Goal: Task Accomplishment & Management: Manage account settings

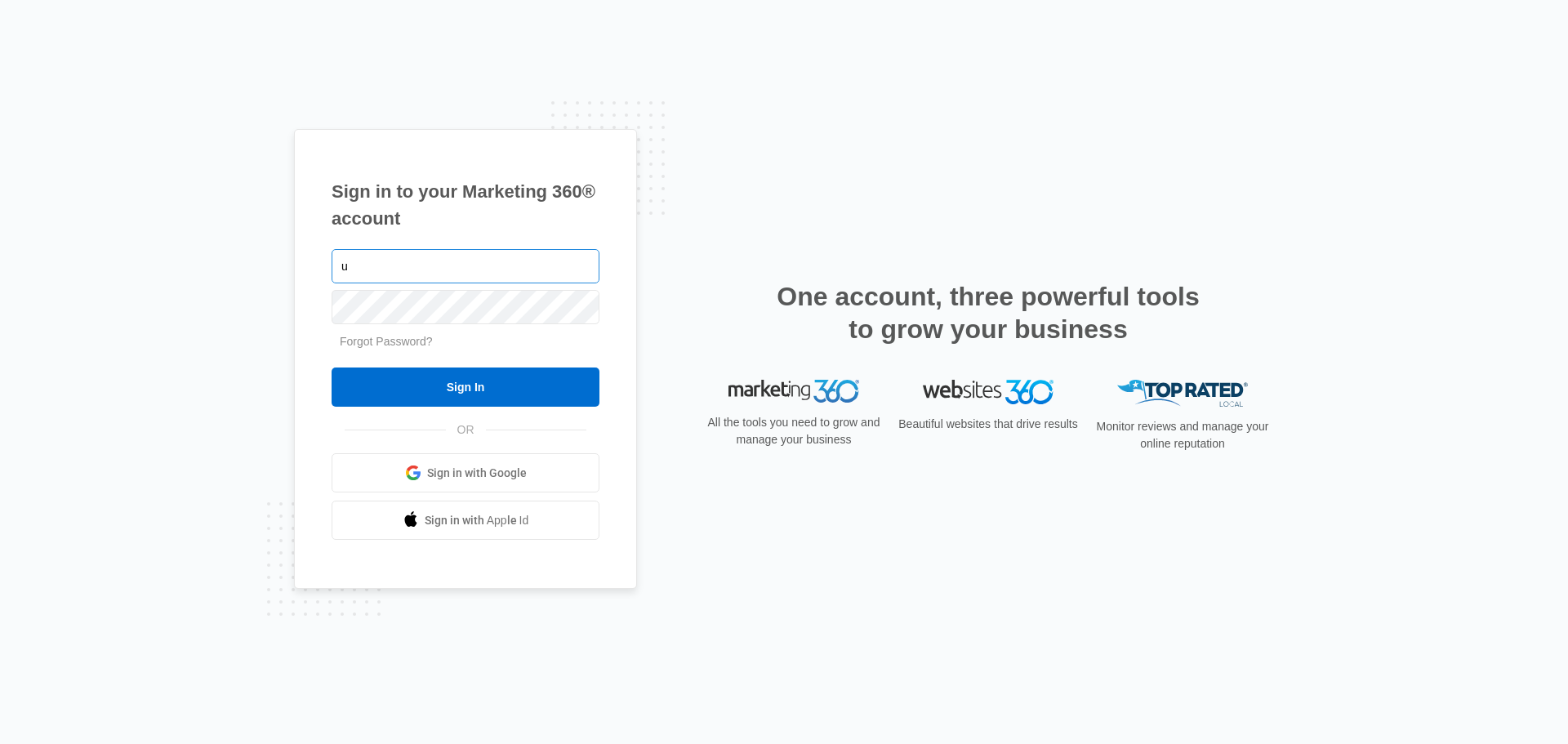
type input "[EMAIL_ADDRESS][DOMAIN_NAME]"
click at [331, 367] on input "Sign In" at bounding box center [465, 386] width 268 height 39
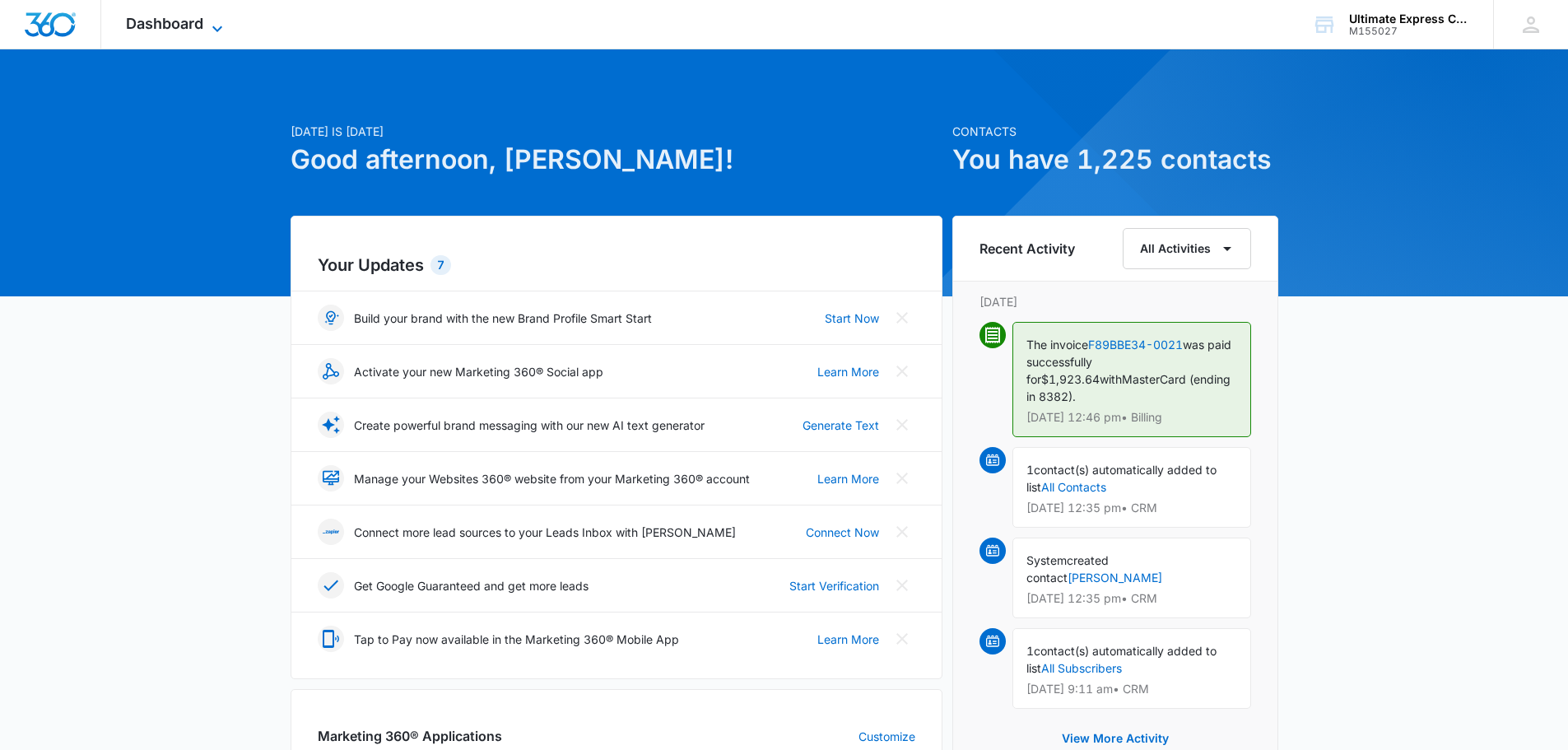
click at [192, 26] on span "Dashboard" at bounding box center [164, 23] width 78 height 18
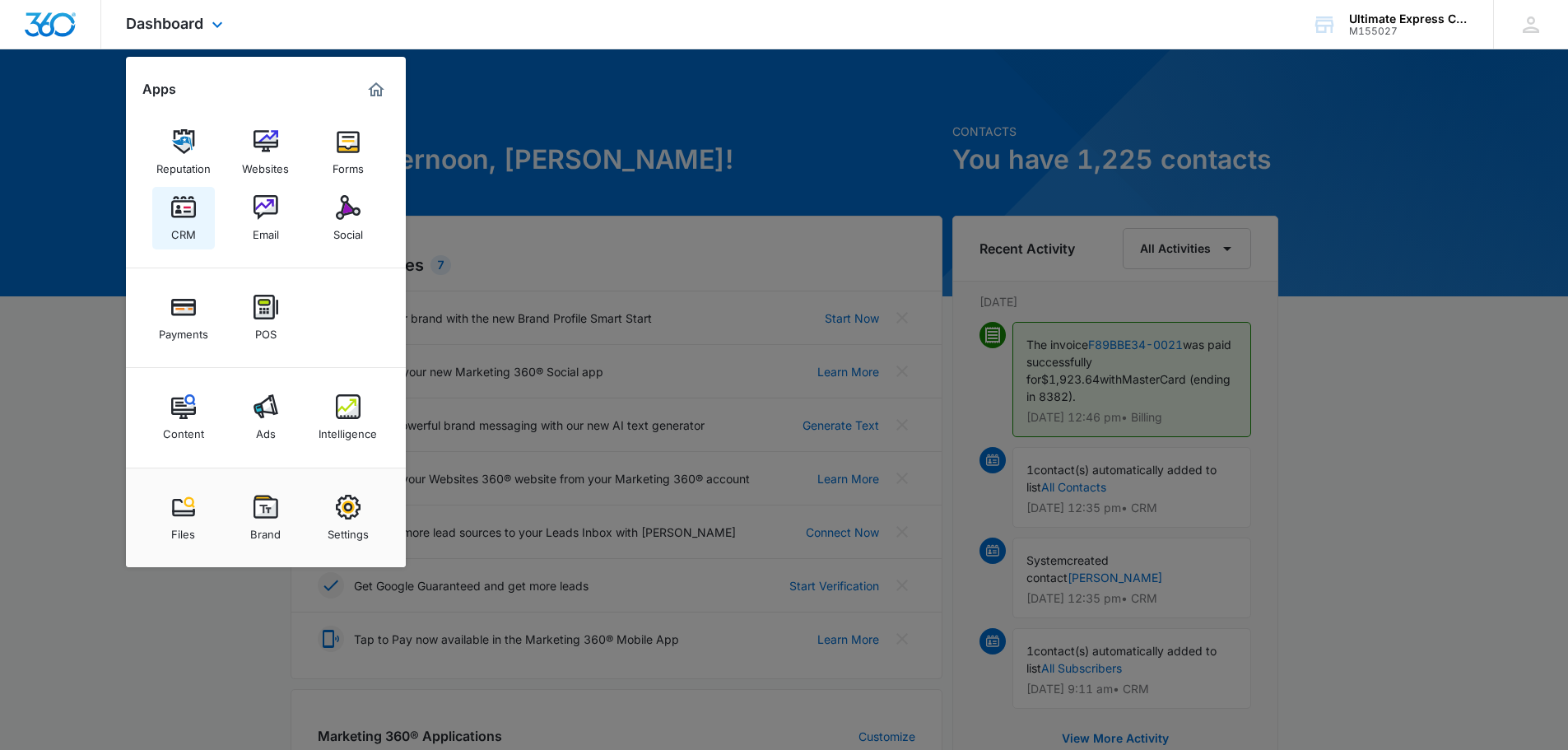
click at [175, 205] on img at bounding box center [184, 208] width 25 height 25
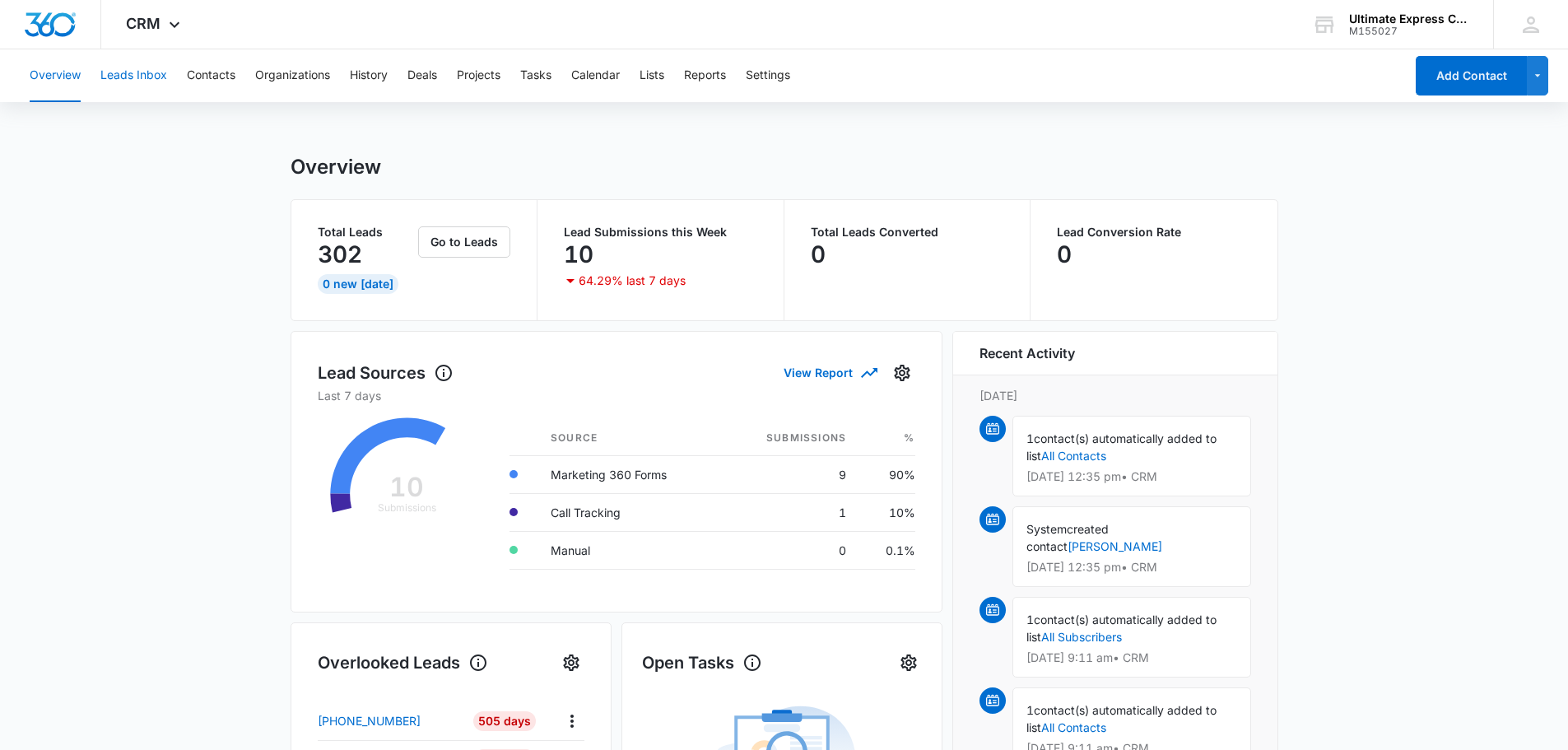
click at [136, 74] on button "Leads Inbox" at bounding box center [134, 75] width 67 height 53
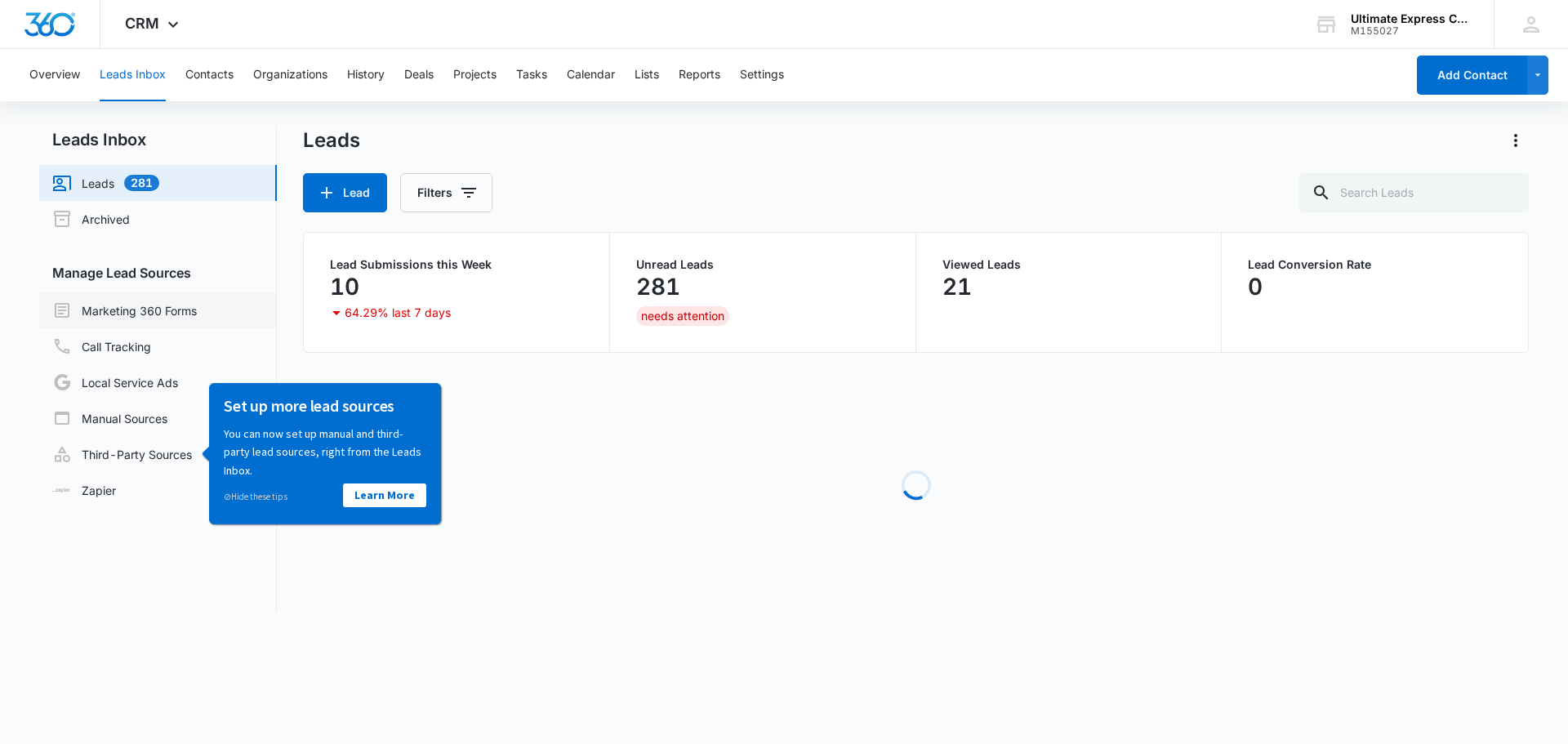
click at [145, 310] on link "Marketing 360 Forms" at bounding box center [124, 310] width 145 height 20
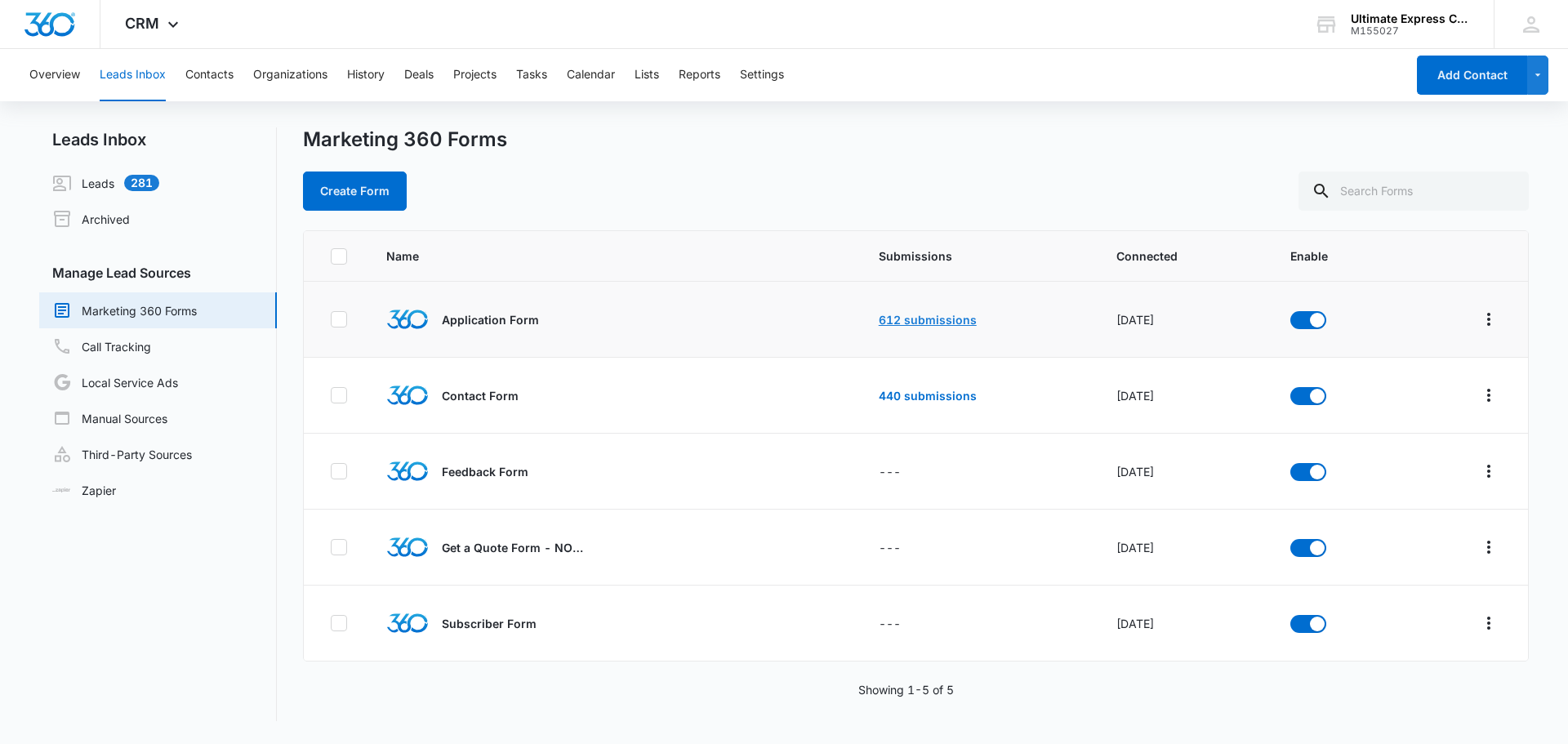
click at [891, 324] on link "612 submissions" at bounding box center [927, 319] width 98 height 14
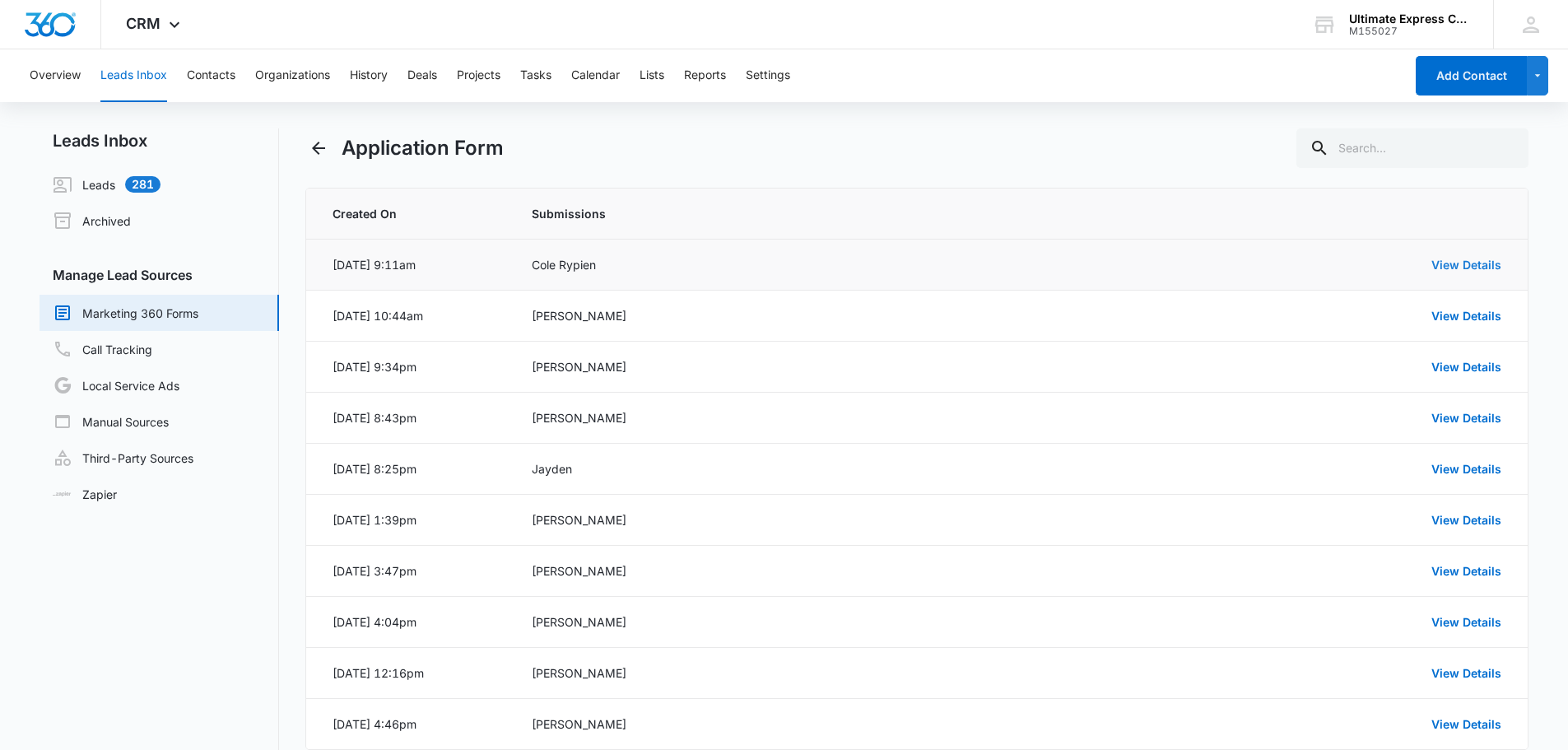
click at [1475, 271] on link "View Details" at bounding box center [1466, 264] width 70 height 14
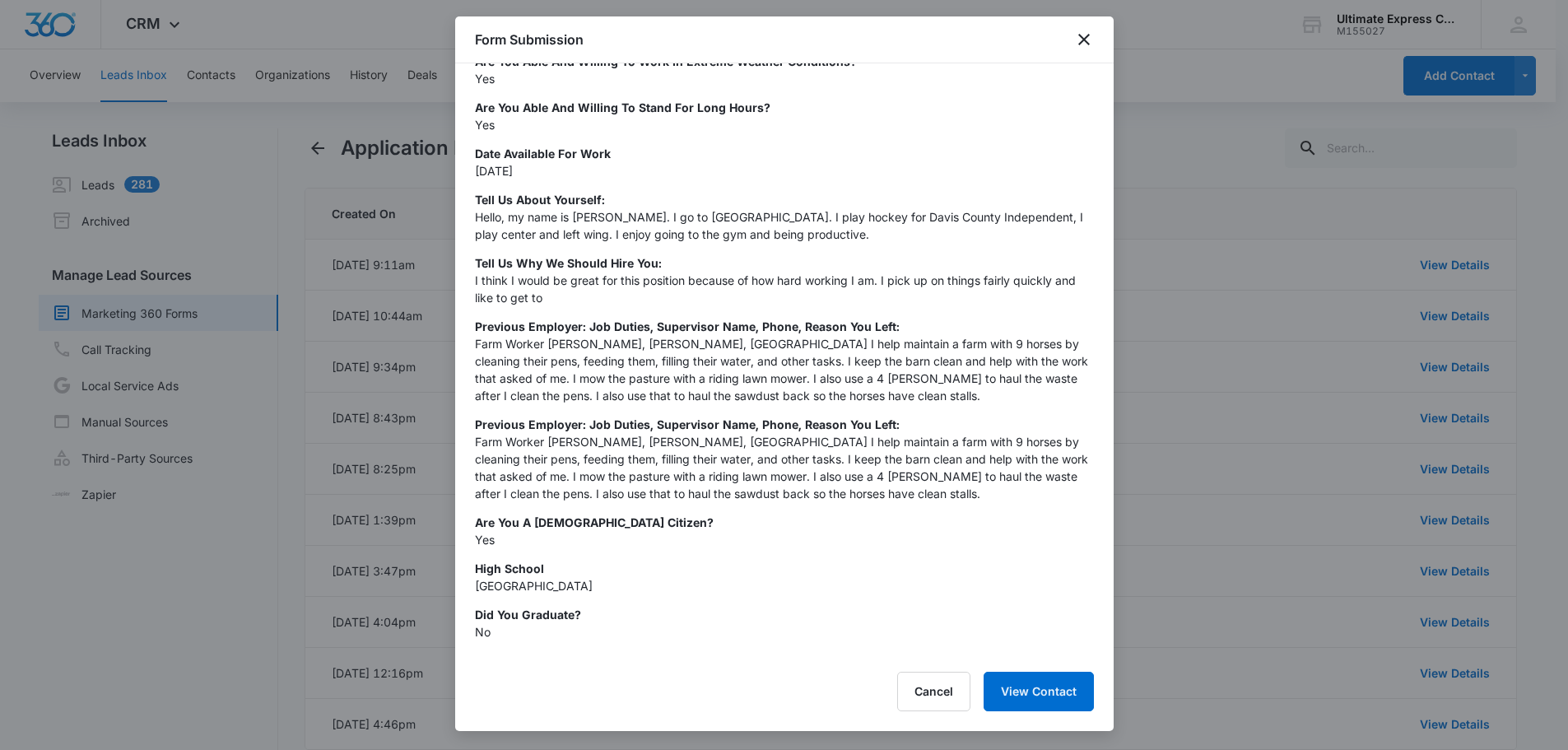
scroll to position [649, 0]
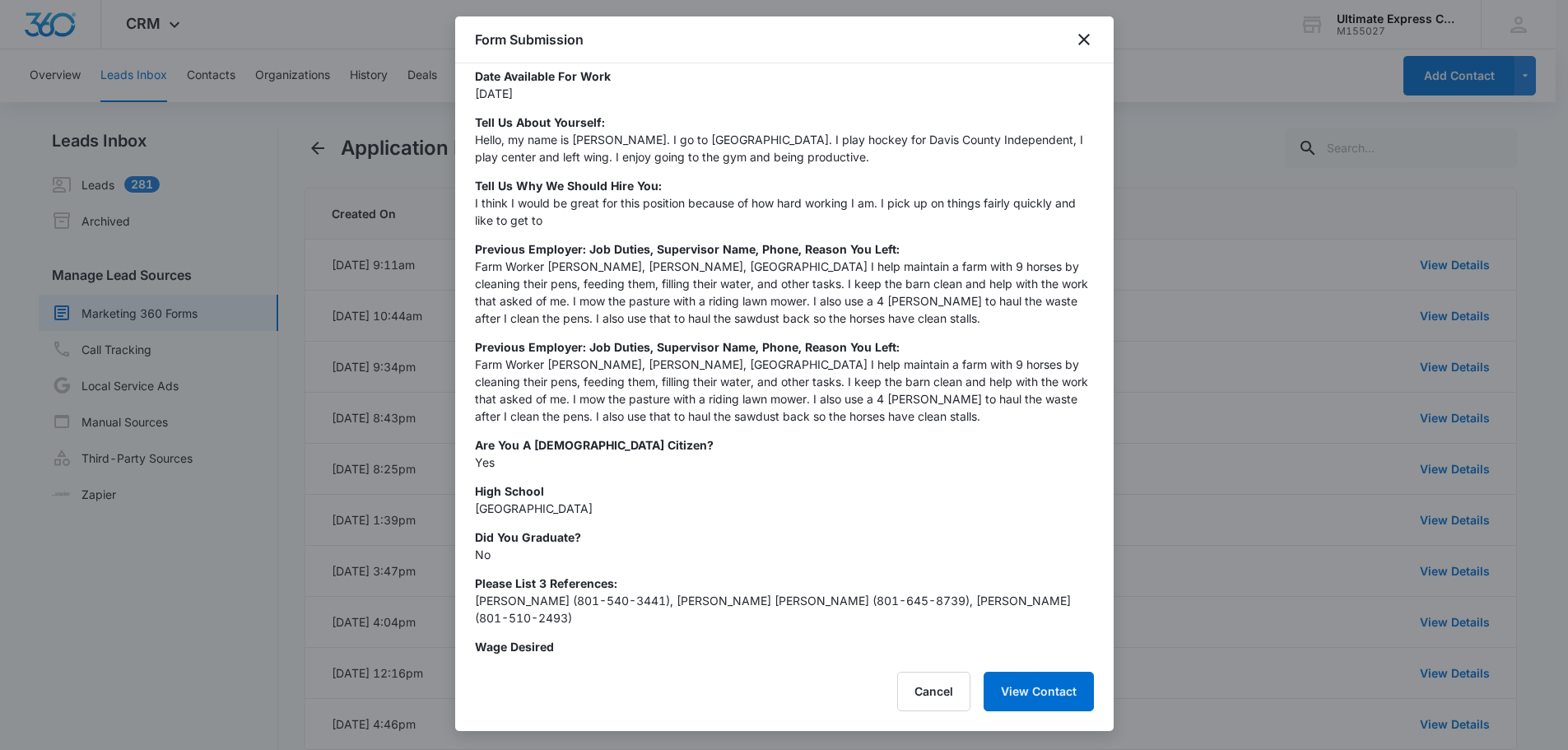
click at [1124, 225] on div at bounding box center [784, 375] width 1568 height 750
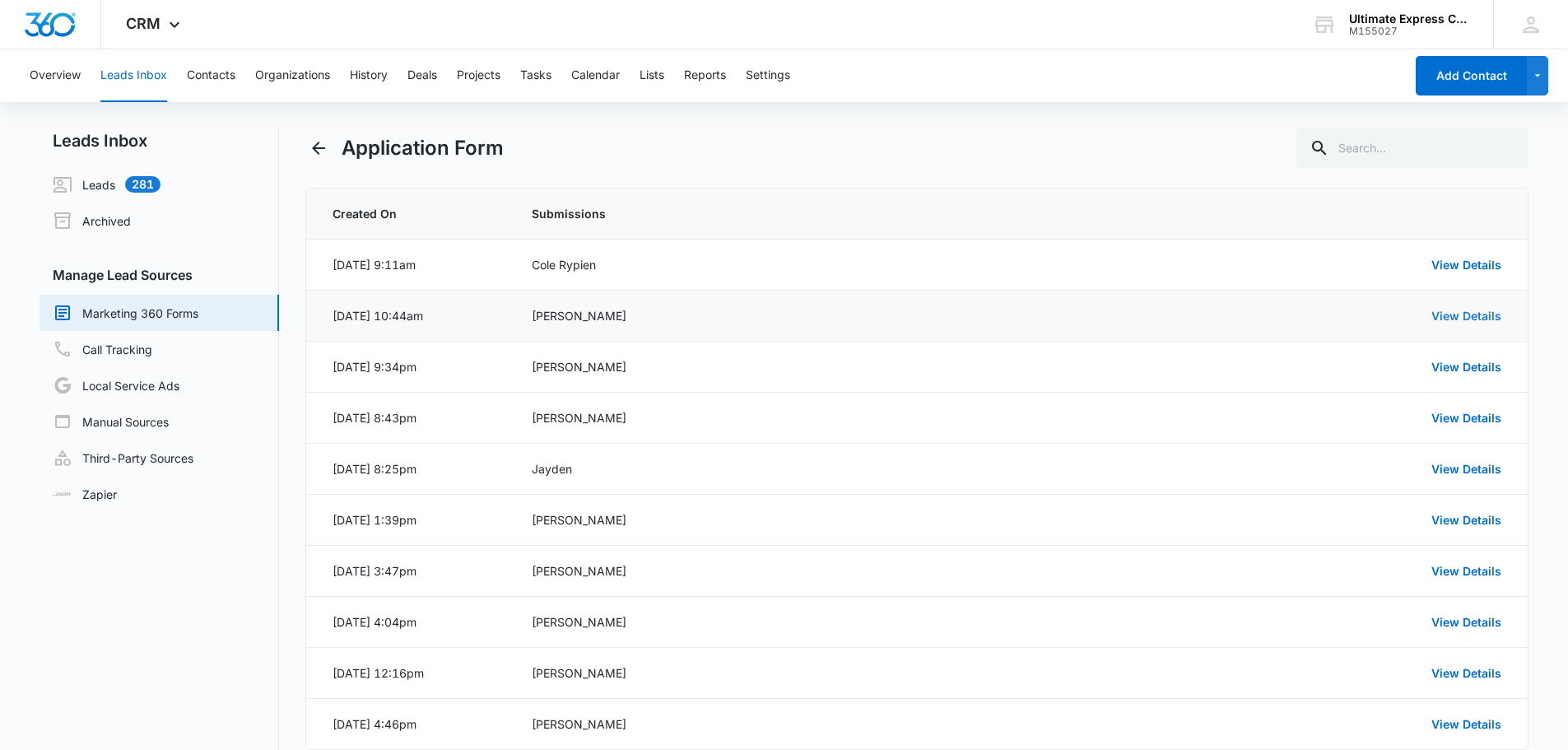
click at [1462, 322] on link "View Details" at bounding box center [1466, 315] width 70 height 14
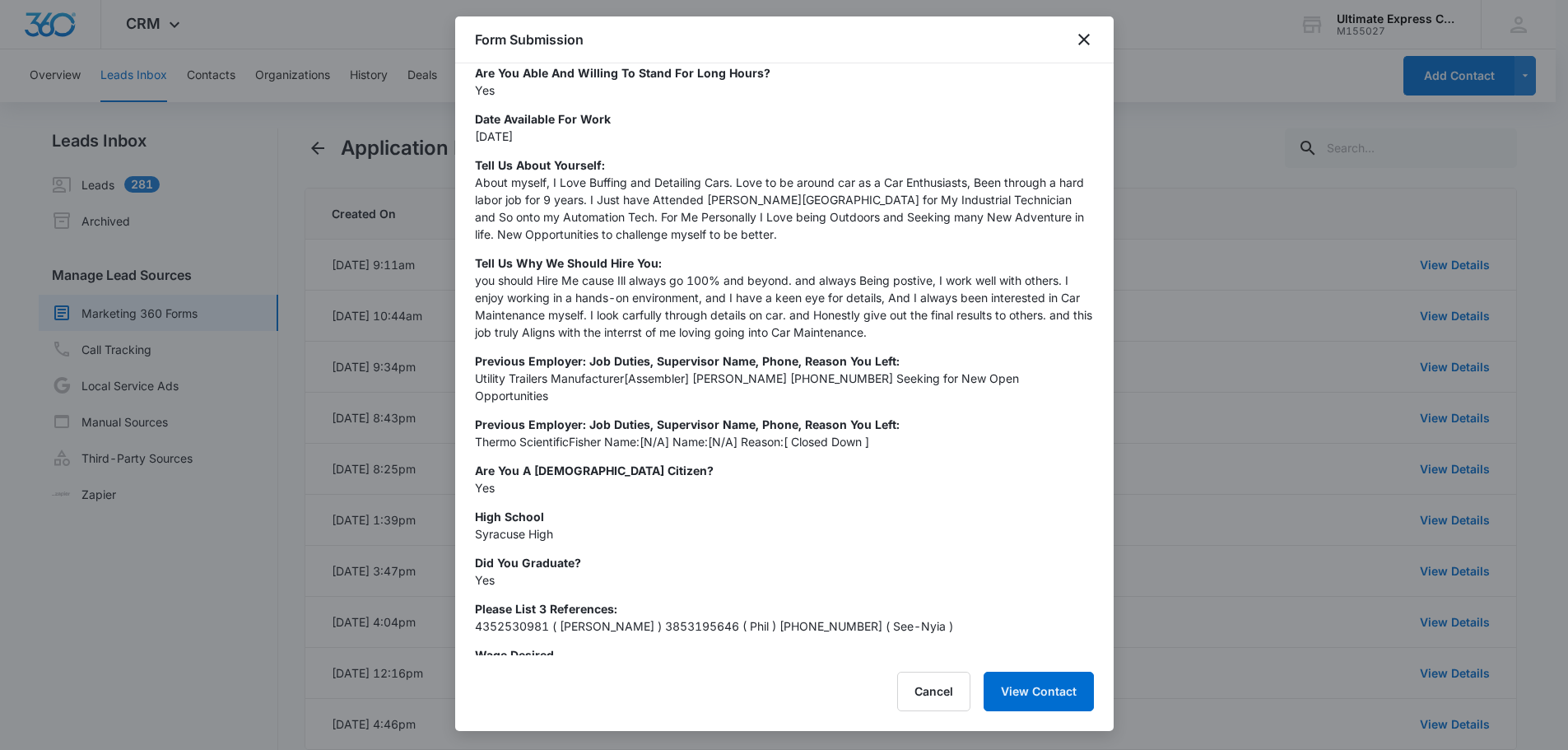
scroll to position [615, 0]
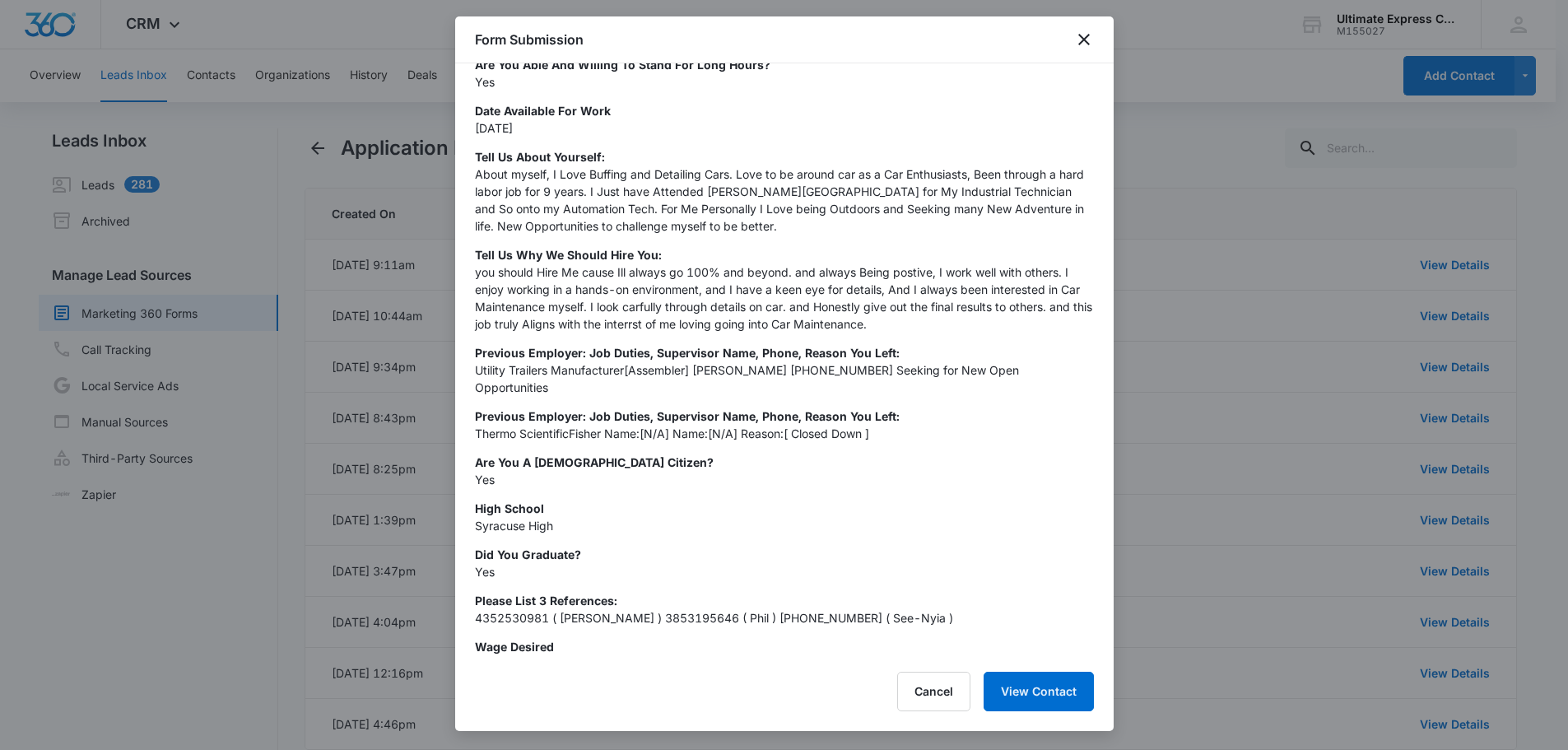
click at [1232, 355] on div at bounding box center [784, 375] width 1568 height 750
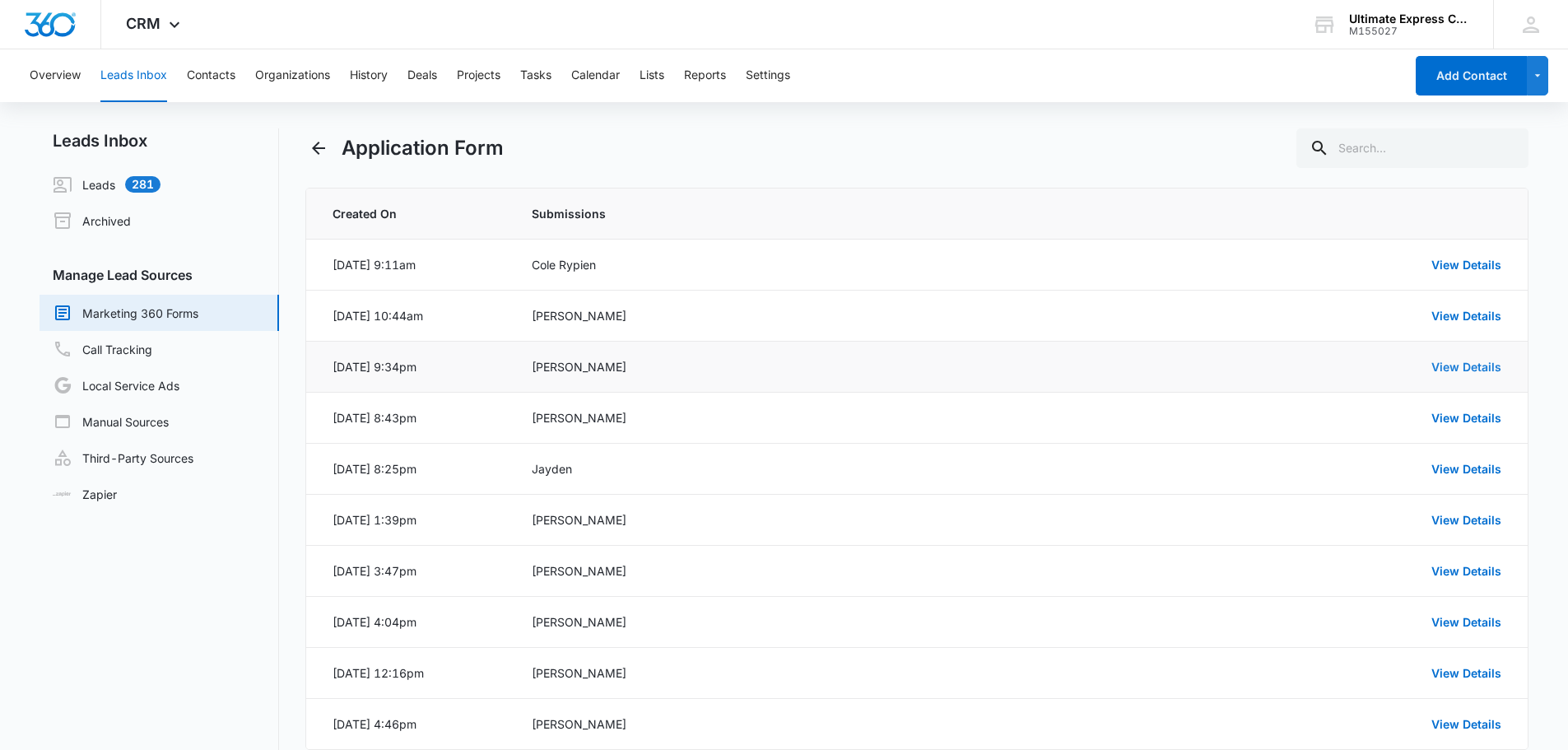
click at [1469, 368] on link "View Details" at bounding box center [1466, 366] width 70 height 14
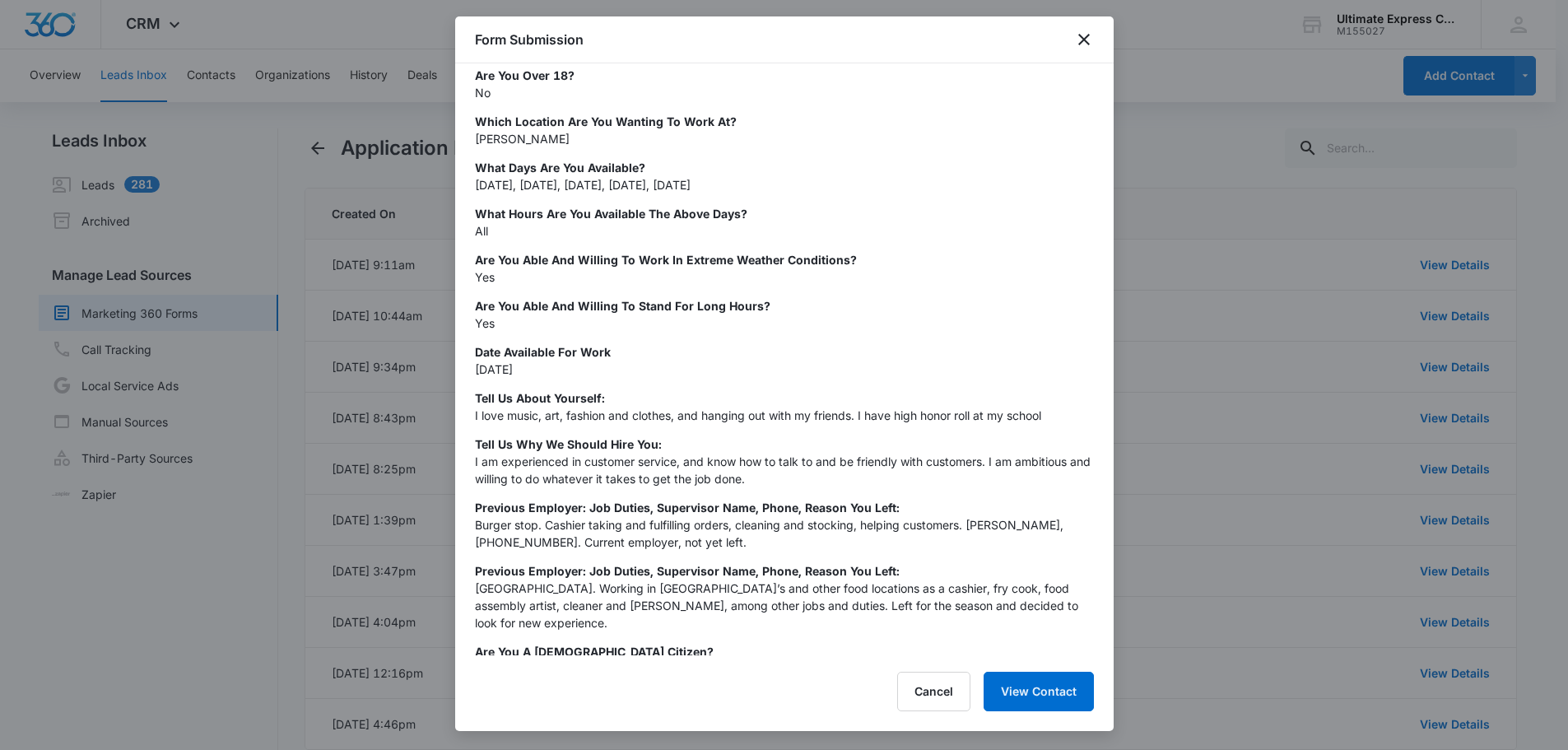
scroll to position [207, 0]
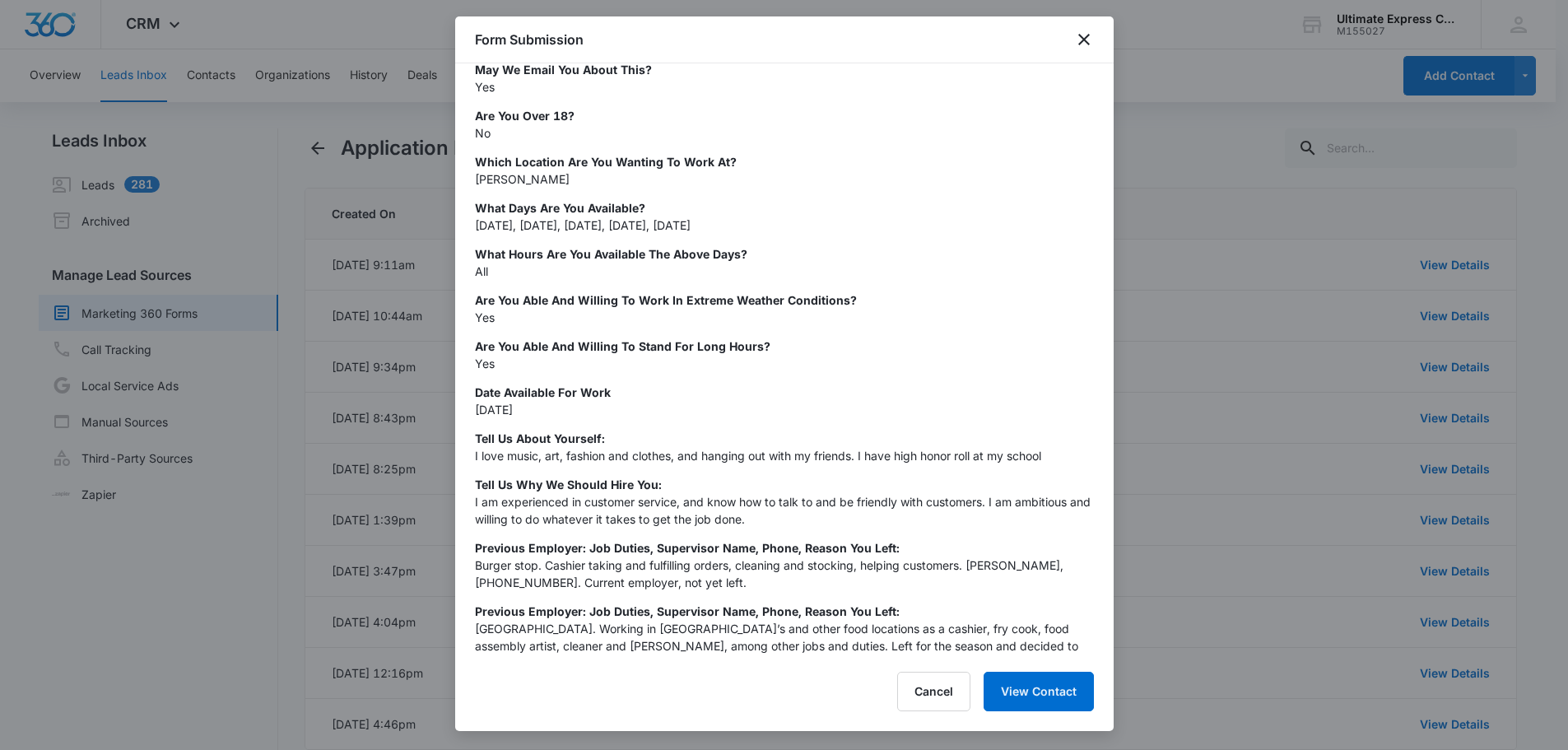
click at [1172, 185] on div at bounding box center [784, 375] width 1568 height 750
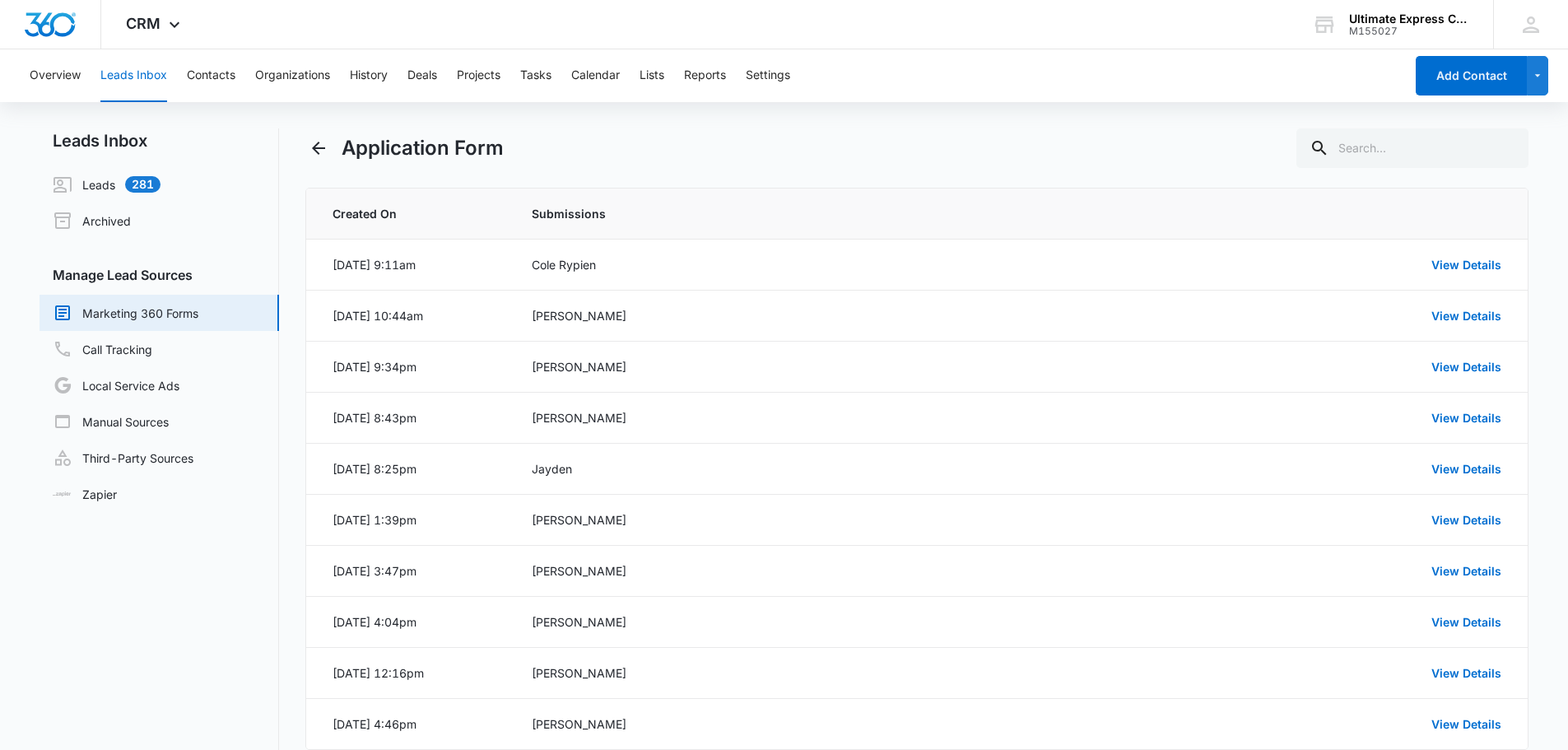
click at [1166, 160] on div "Application Form" at bounding box center [917, 148] width 1224 height 39
